Goal: Use online tool/utility: Utilize a website feature to perform a specific function

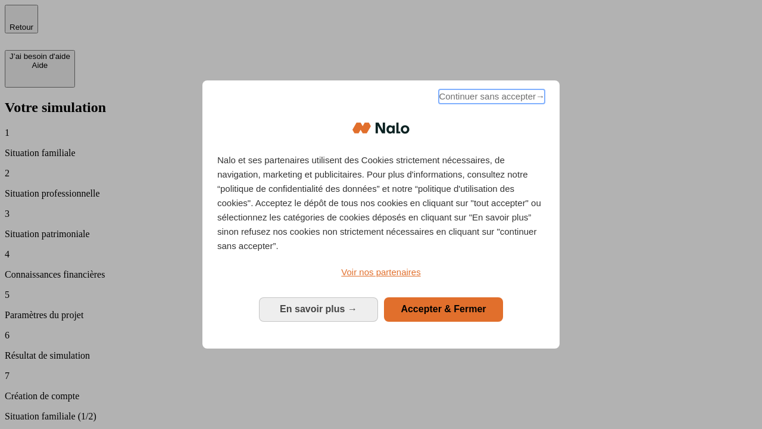
click at [491, 98] on span "Continuer sans accepter →" at bounding box center [492, 96] width 106 height 14
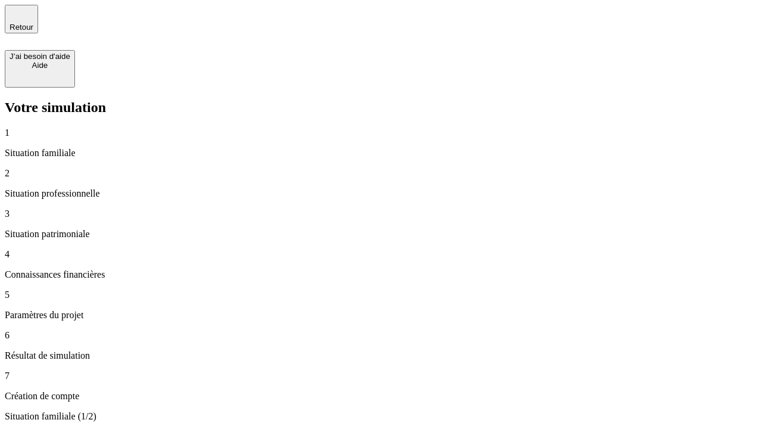
type input "30 000"
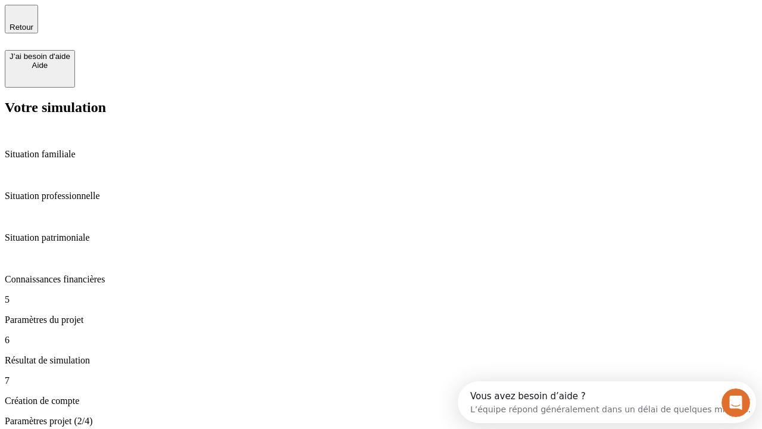
type input "25"
type input "5"
type input "1 000"
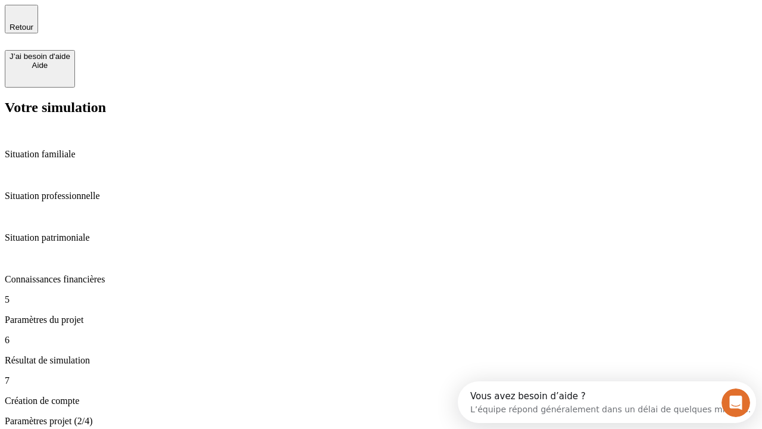
type input "640"
